Goal: Check status

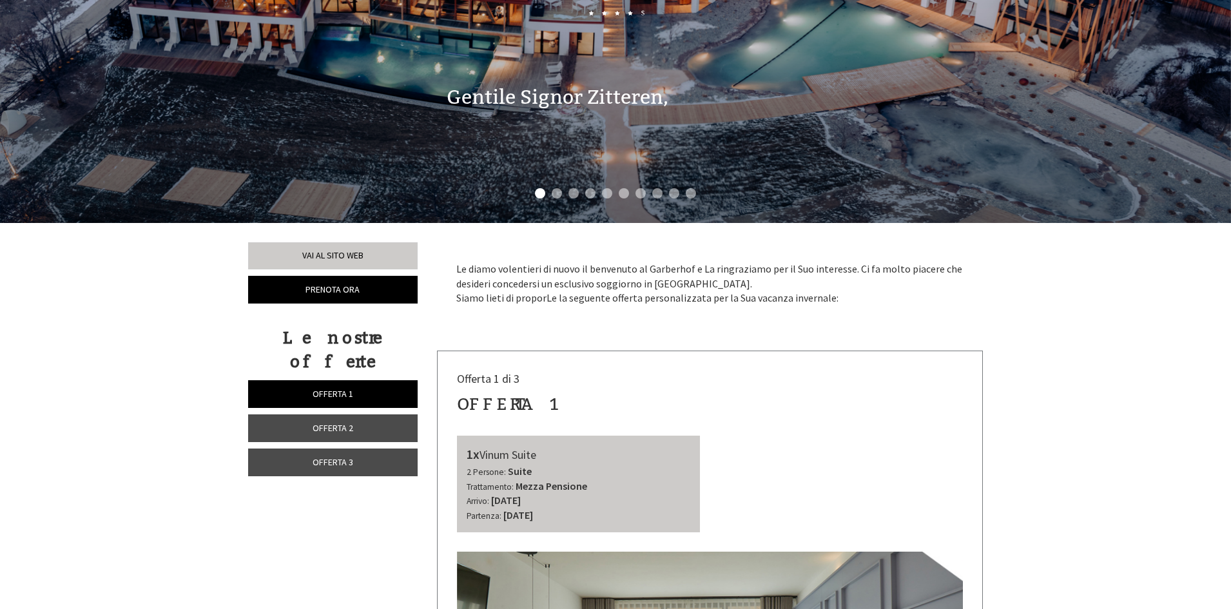
scroll to position [256, 0]
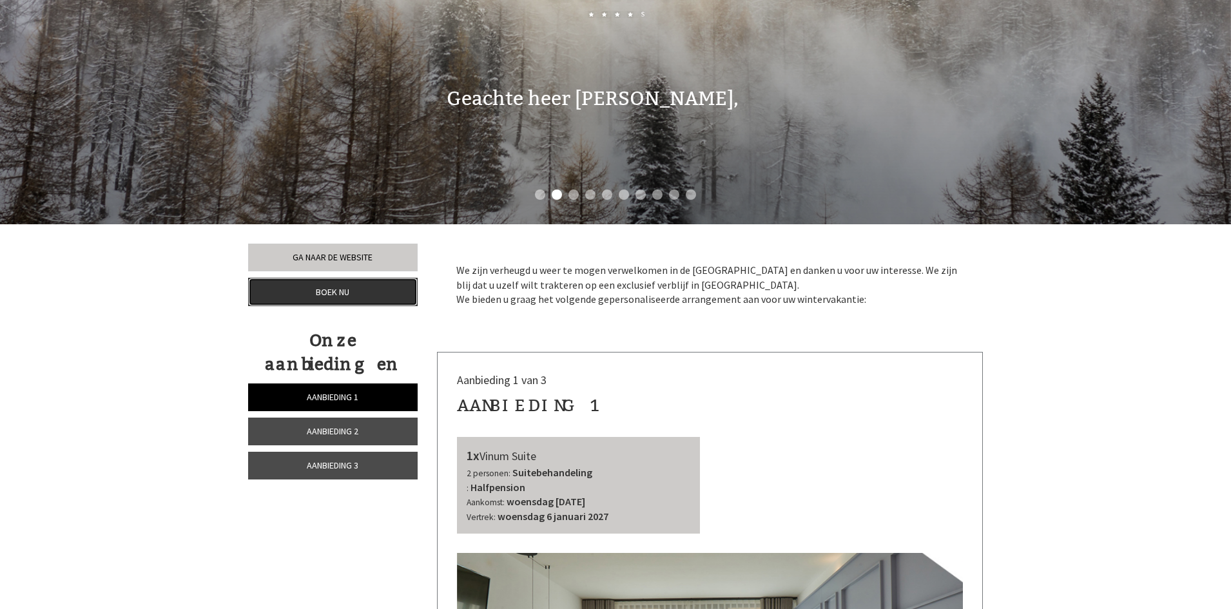
click at [324, 289] on font "Boek nu" at bounding box center [333, 292] width 34 height 12
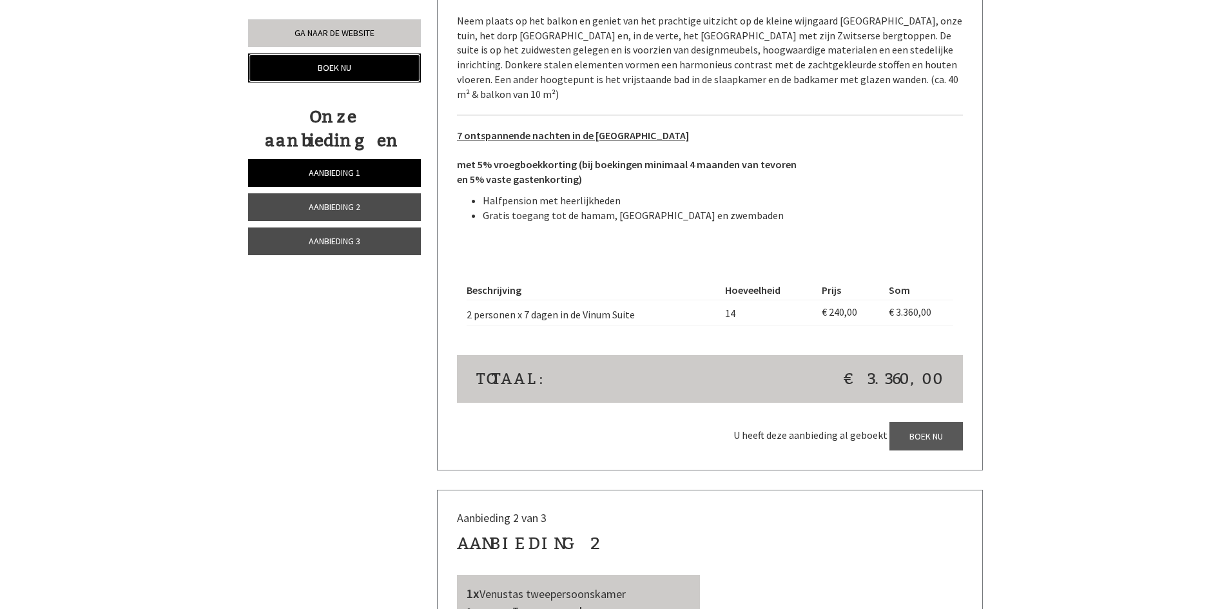
scroll to position [1099, 0]
click at [933, 424] on div "U heeft deze aanbieding al geboekt Boek nu" at bounding box center [710, 435] width 506 height 29
click at [928, 421] on div "U heeft deze aanbieding al geboekt Boek nu" at bounding box center [710, 435] width 506 height 29
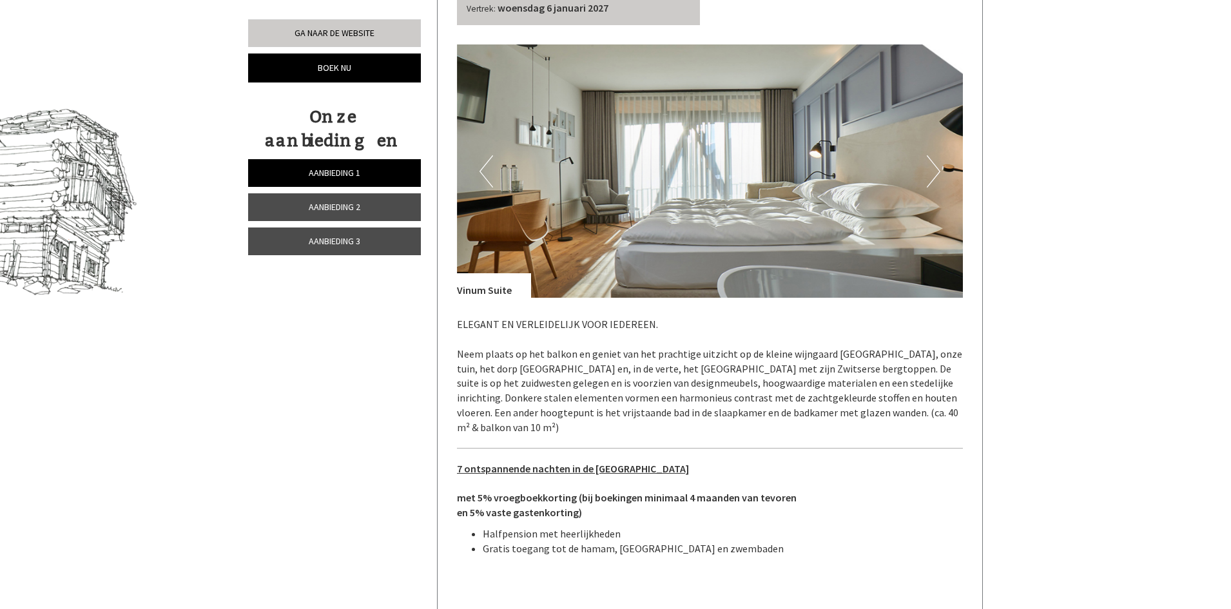
scroll to position [970, 0]
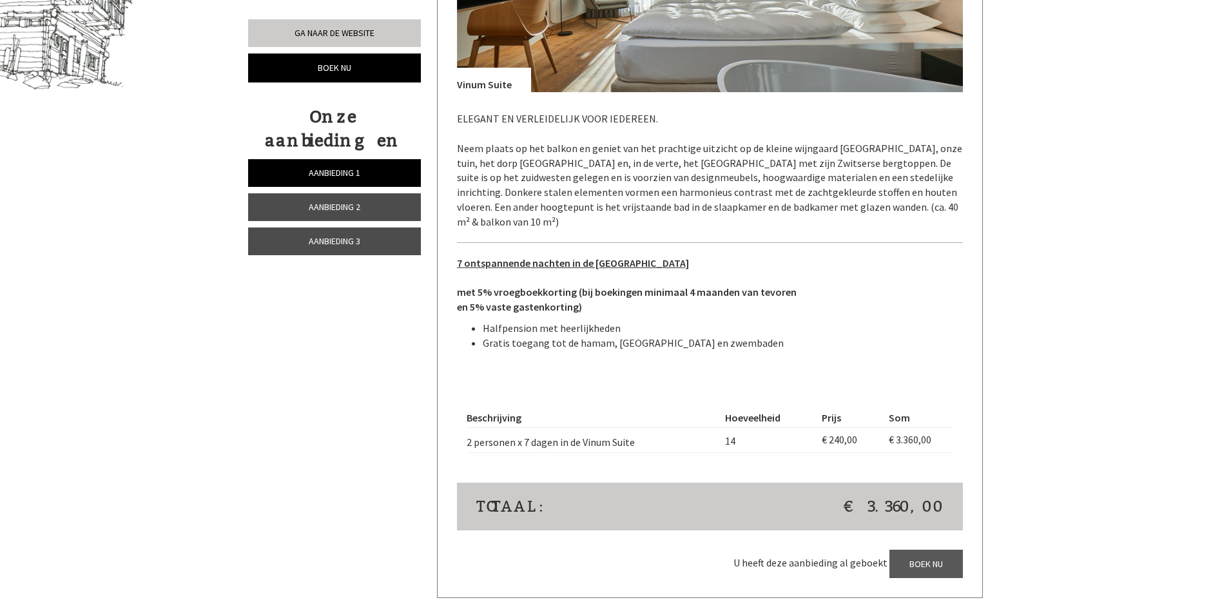
click at [925, 553] on div "U heeft deze aanbieding al geboekt Boek nu" at bounding box center [710, 564] width 506 height 29
click at [356, 159] on link "Aanbieding 1" at bounding box center [334, 173] width 173 height 28
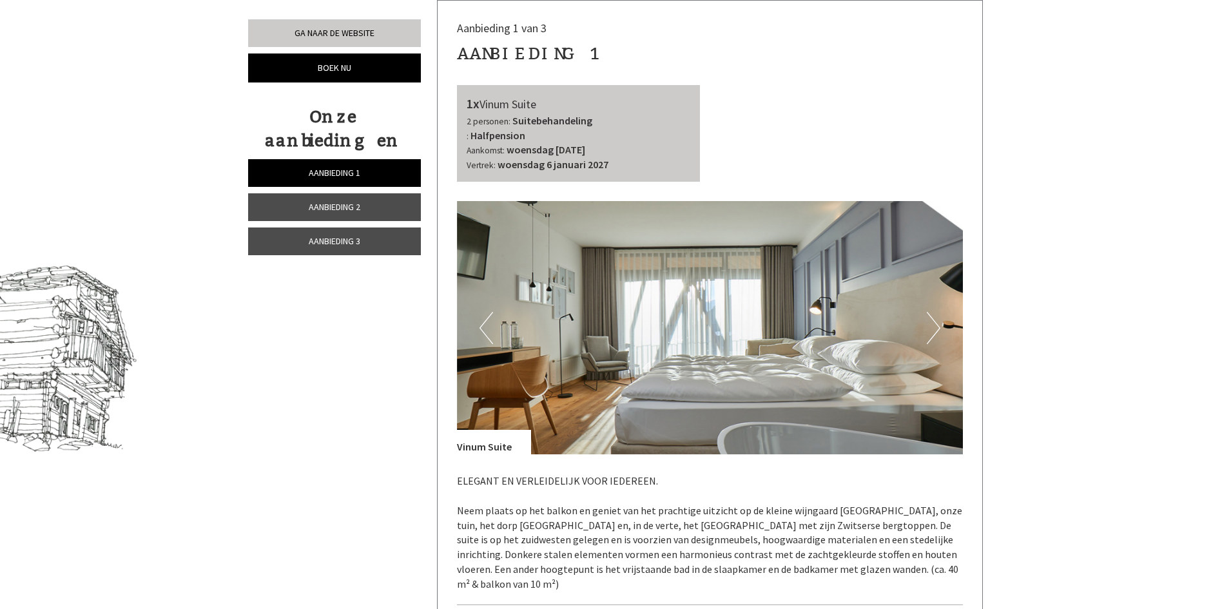
scroll to position [995, 0]
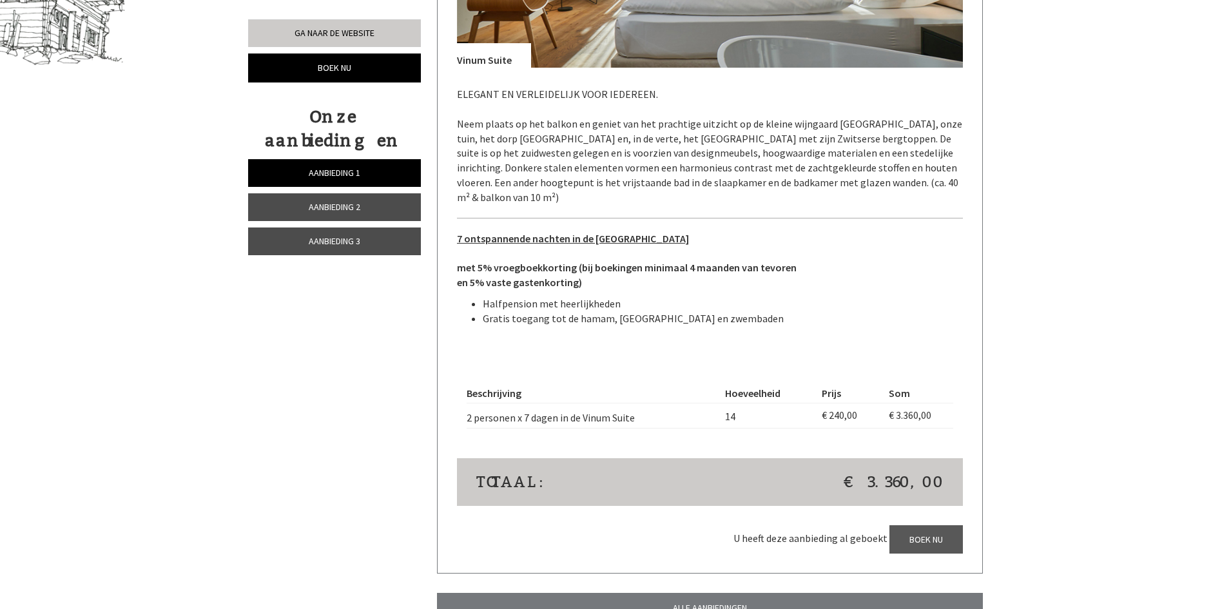
click at [926, 525] on div "U heeft deze aanbieding al geboekt Boek nu" at bounding box center [710, 539] width 506 height 29
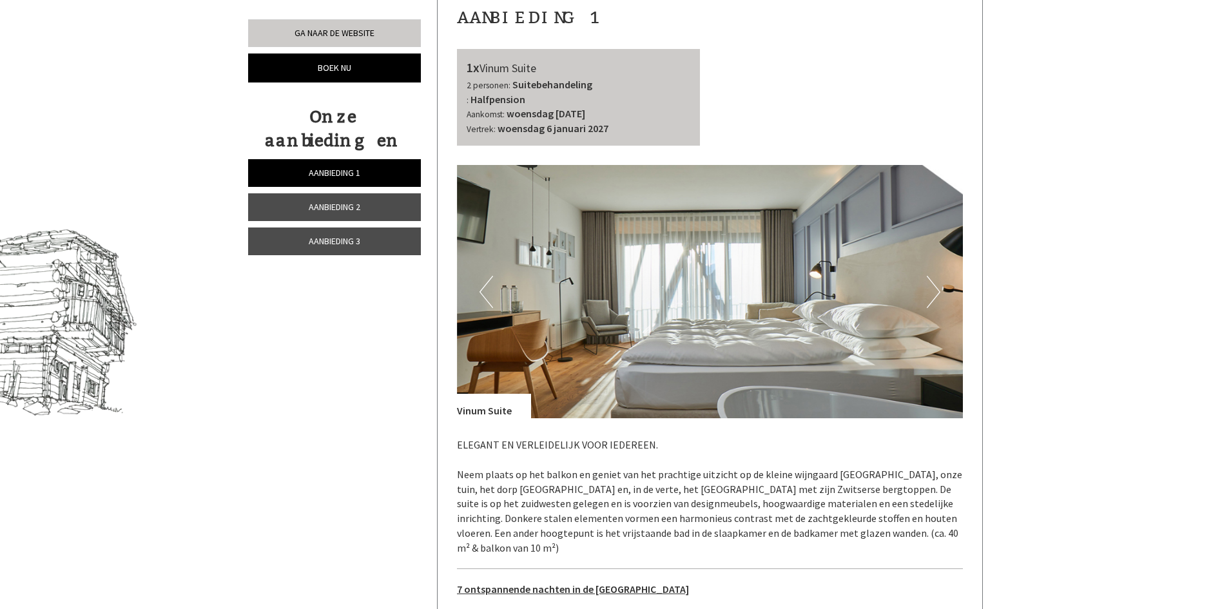
scroll to position [544, 0]
